Goal: Information Seeking & Learning: Check status

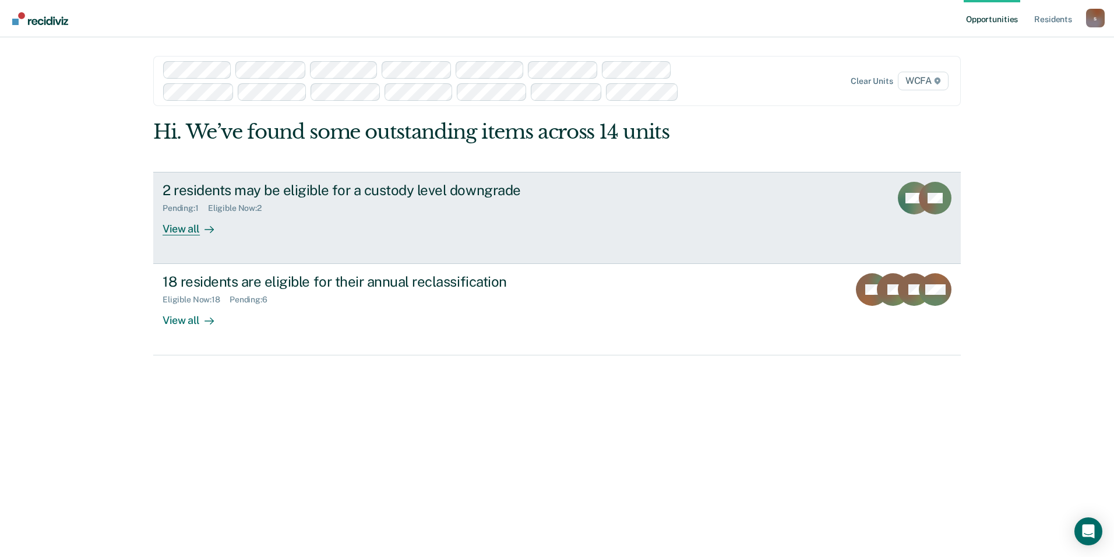
click at [181, 230] on div "View all" at bounding box center [194, 224] width 65 height 23
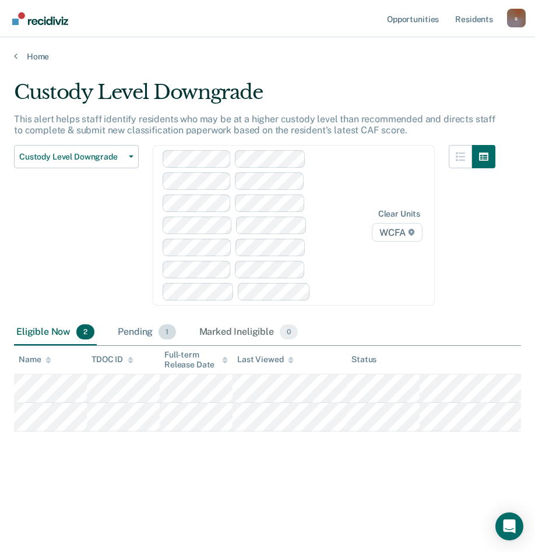
click at [139, 335] on div "Pending 1" at bounding box center [146, 333] width 62 height 26
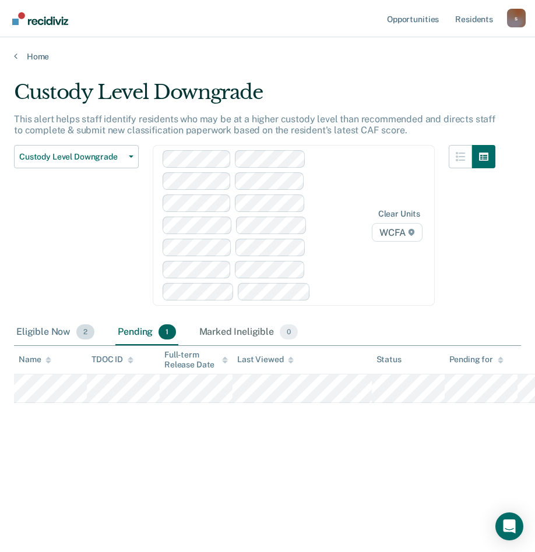
click at [51, 333] on div "Eligible Now 2" at bounding box center [55, 333] width 83 height 26
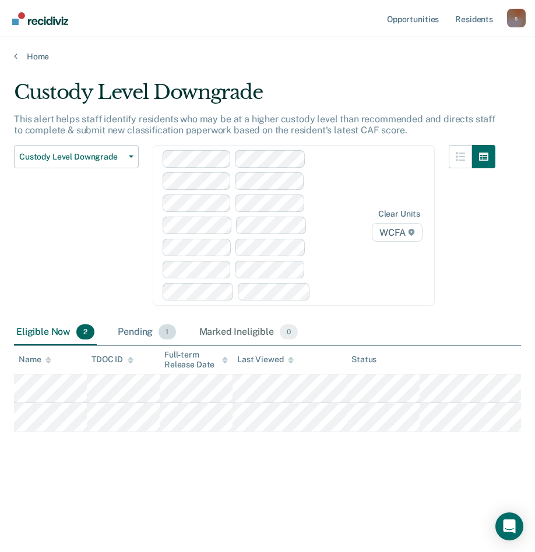
click at [129, 331] on div "Pending 1" at bounding box center [146, 333] width 62 height 26
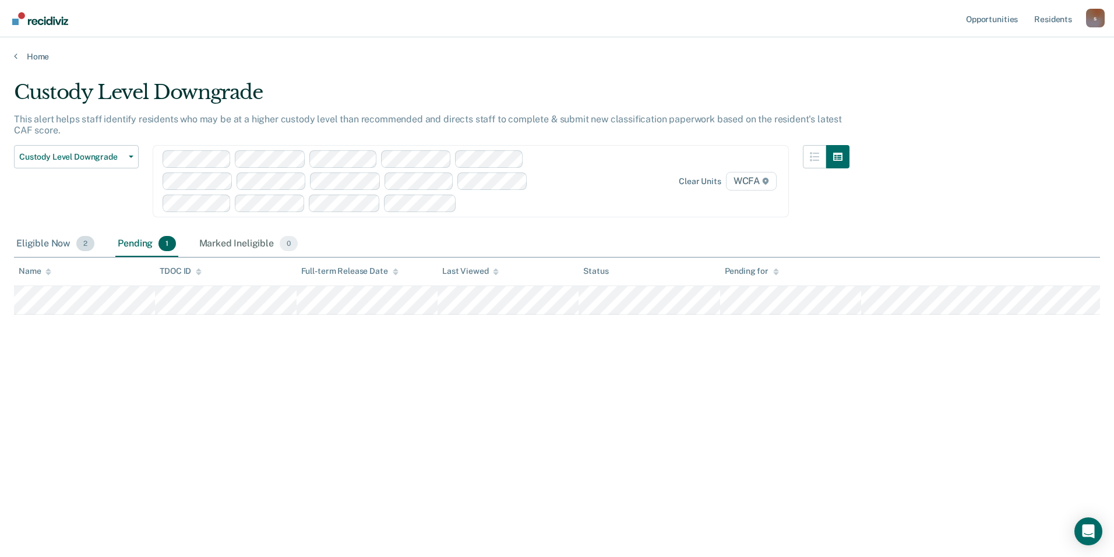
click at [47, 246] on div "Eligible Now 2" at bounding box center [55, 244] width 83 height 26
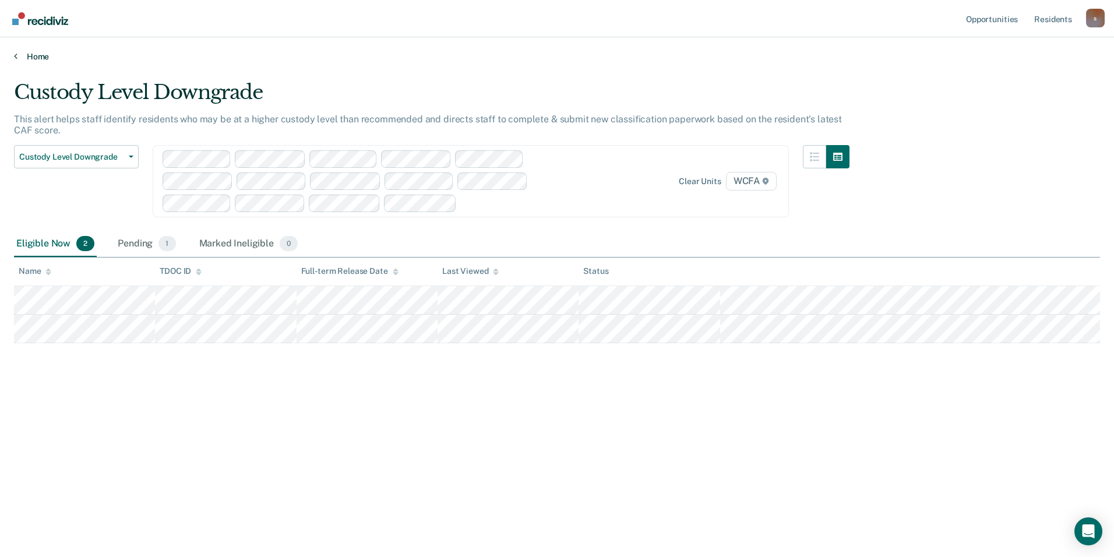
click at [36, 57] on link "Home" at bounding box center [557, 56] width 1086 height 10
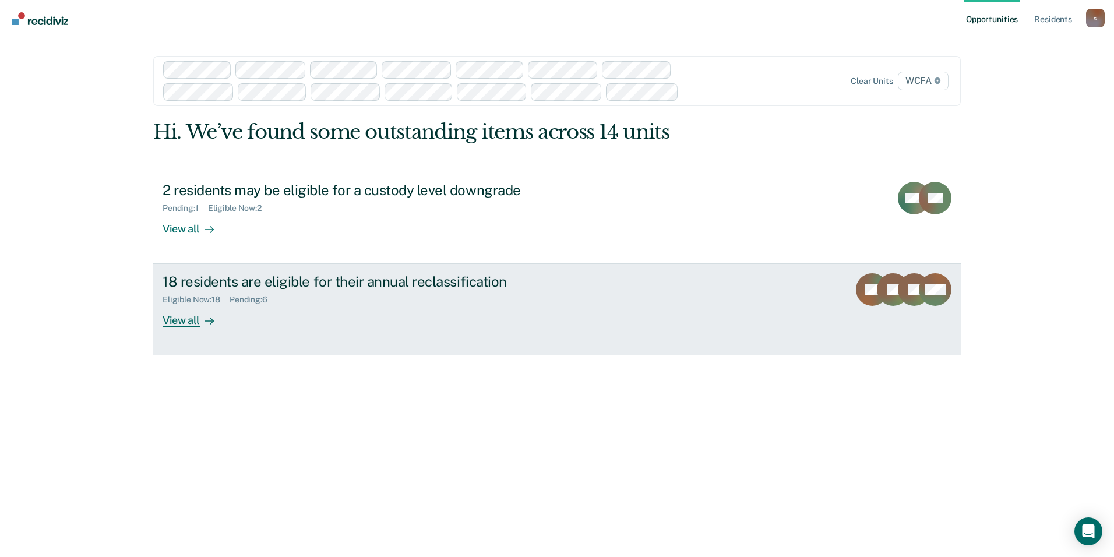
click at [192, 320] on div "View all" at bounding box center [194, 316] width 65 height 23
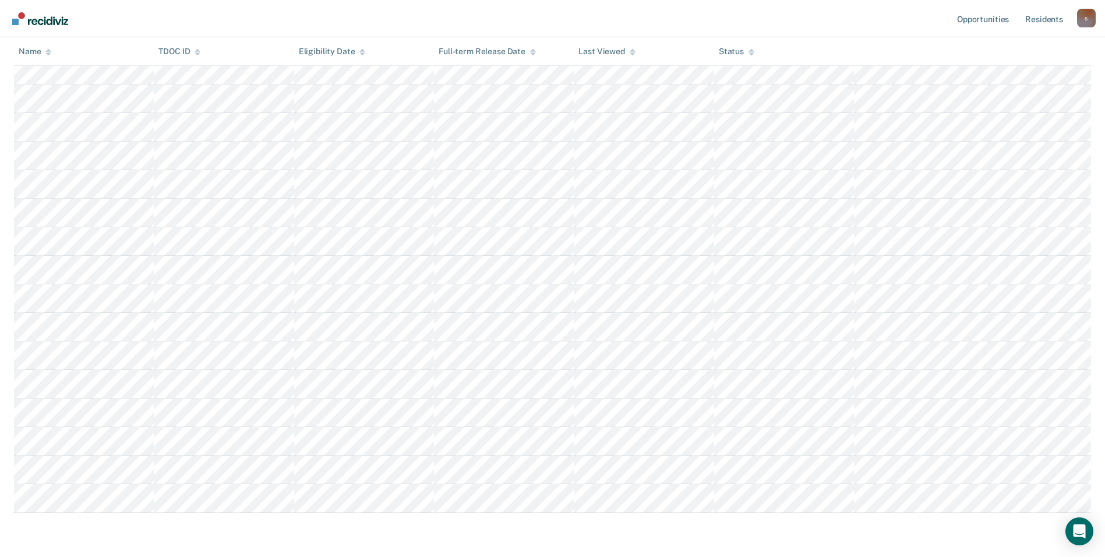
scroll to position [291, 0]
click at [534, 10] on nav "Opportunities Resident s [EMAIL_ADDRESS][PERSON_NAME][DOMAIN_NAME] s Profile Ho…" at bounding box center [552, 18] width 1086 height 37
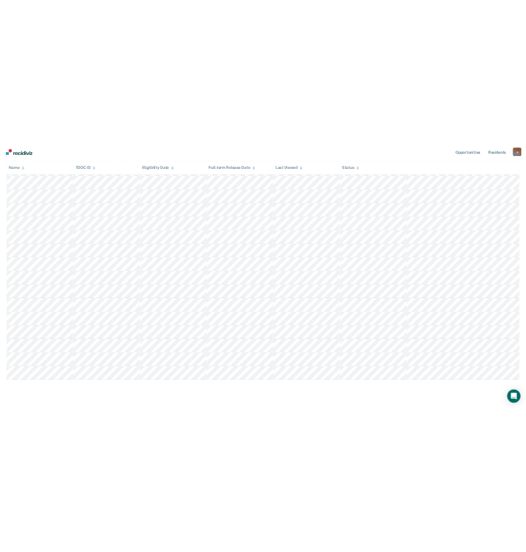
scroll to position [0, 0]
